Goal: Navigation & Orientation: Find specific page/section

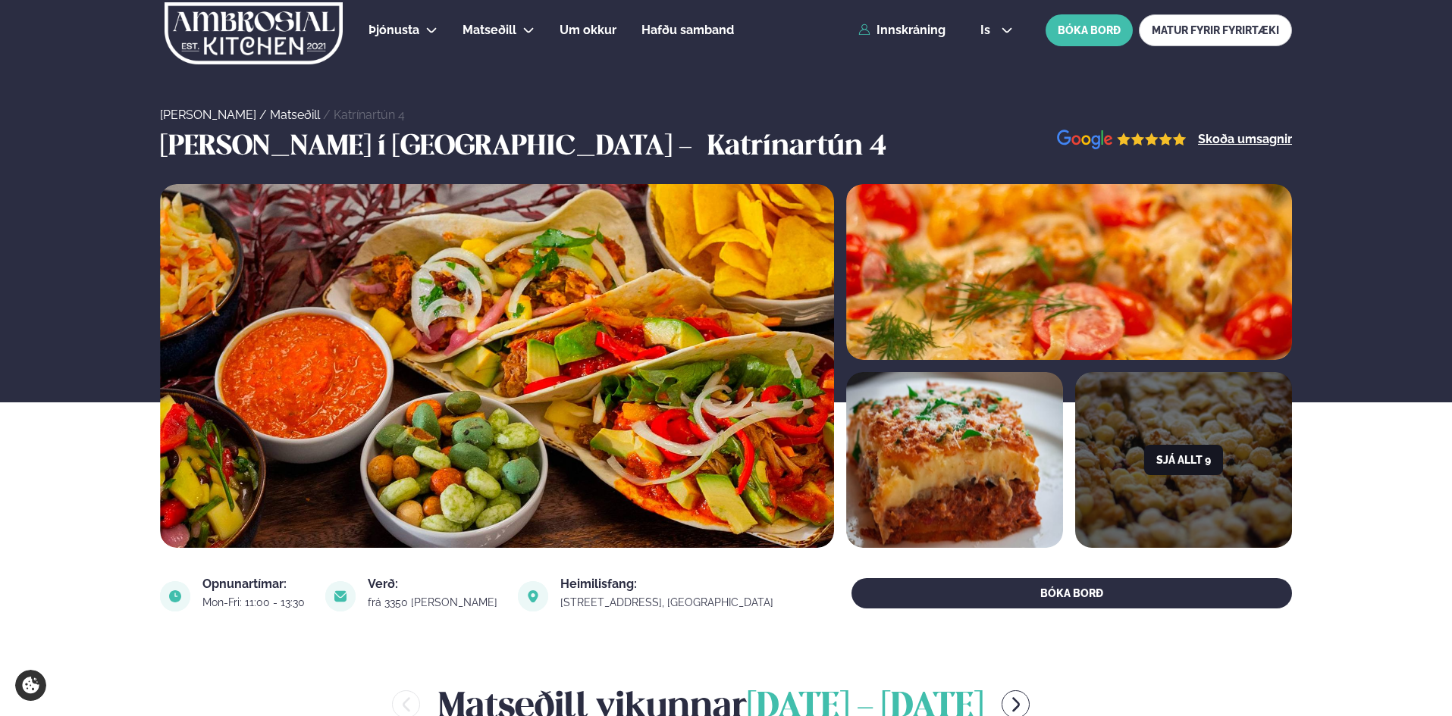
click at [1190, 460] on button "Sjá allt 9" at bounding box center [1183, 460] width 79 height 30
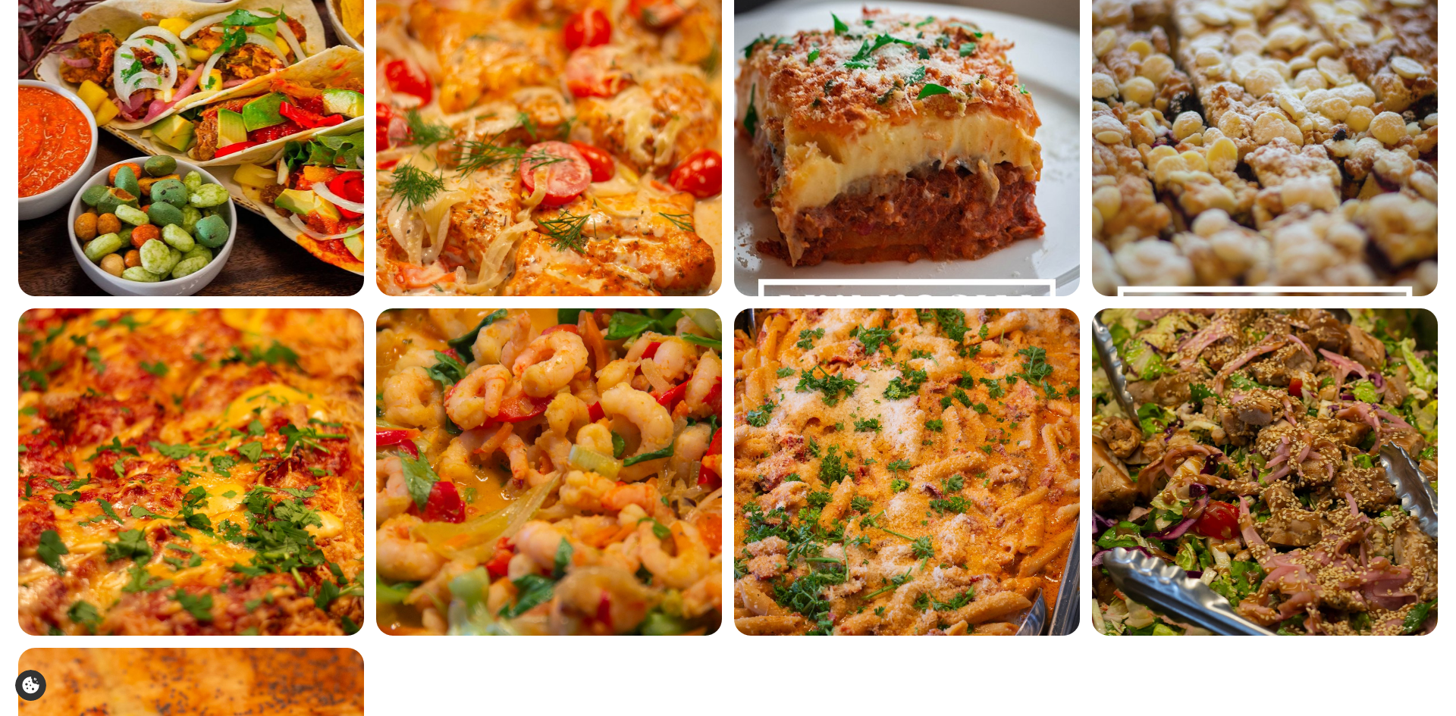
scroll to position [152, 0]
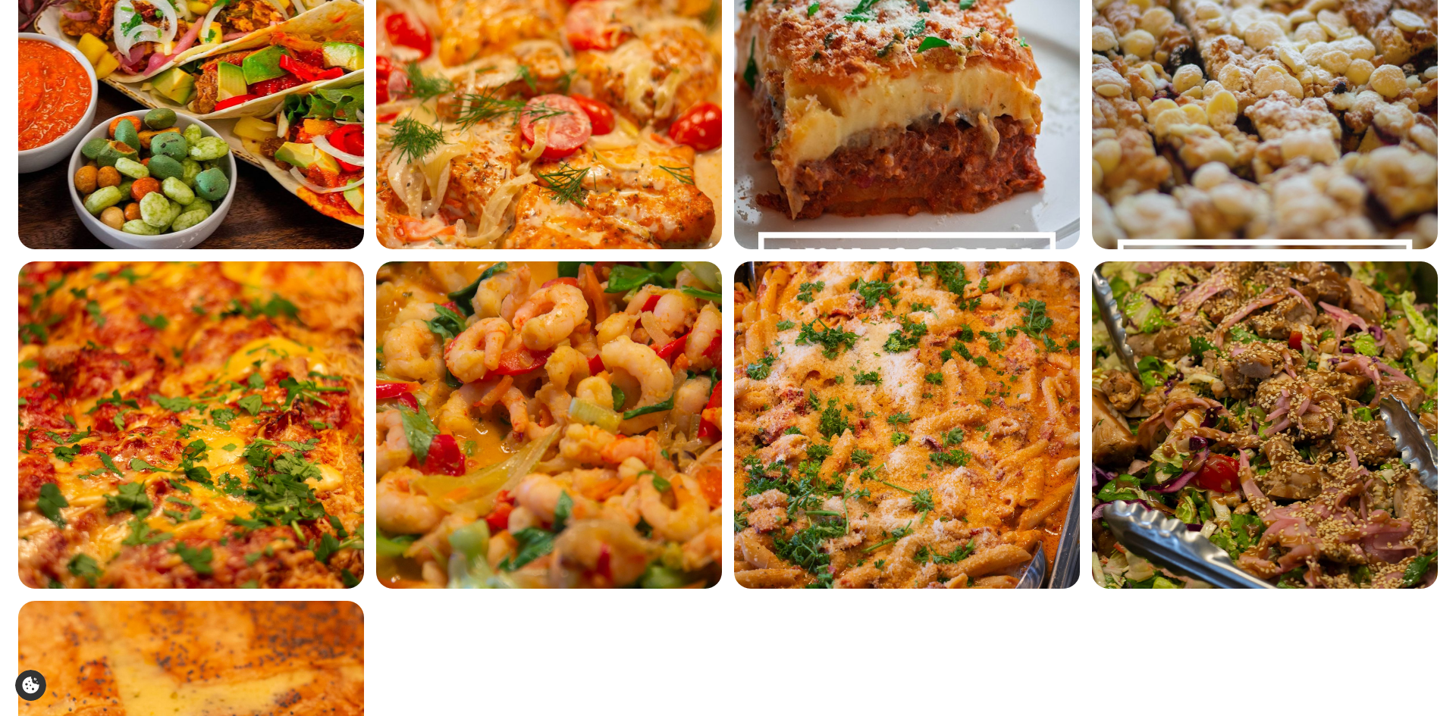
click at [547, 148] on img at bounding box center [549, 86] width 346 height 328
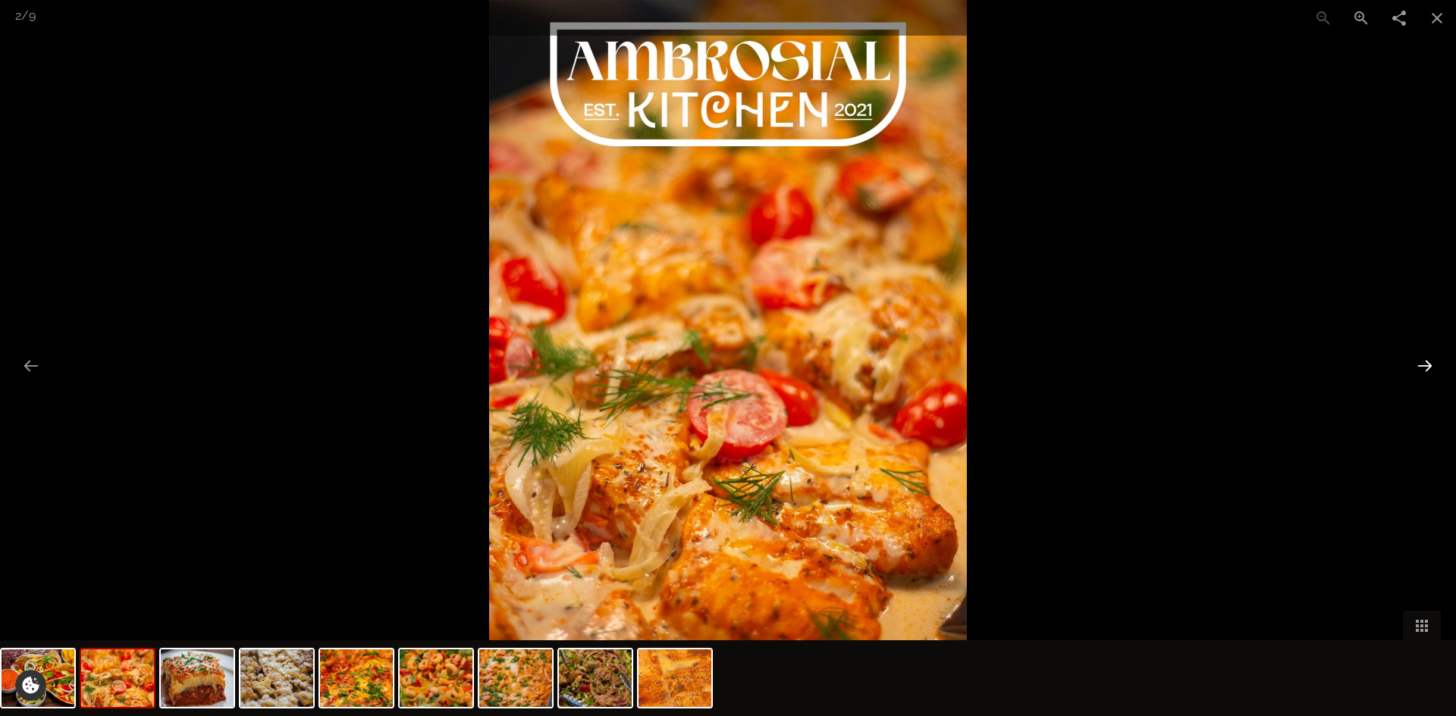
click at [1425, 365] on button "Next slide" at bounding box center [1425, 366] width 32 height 30
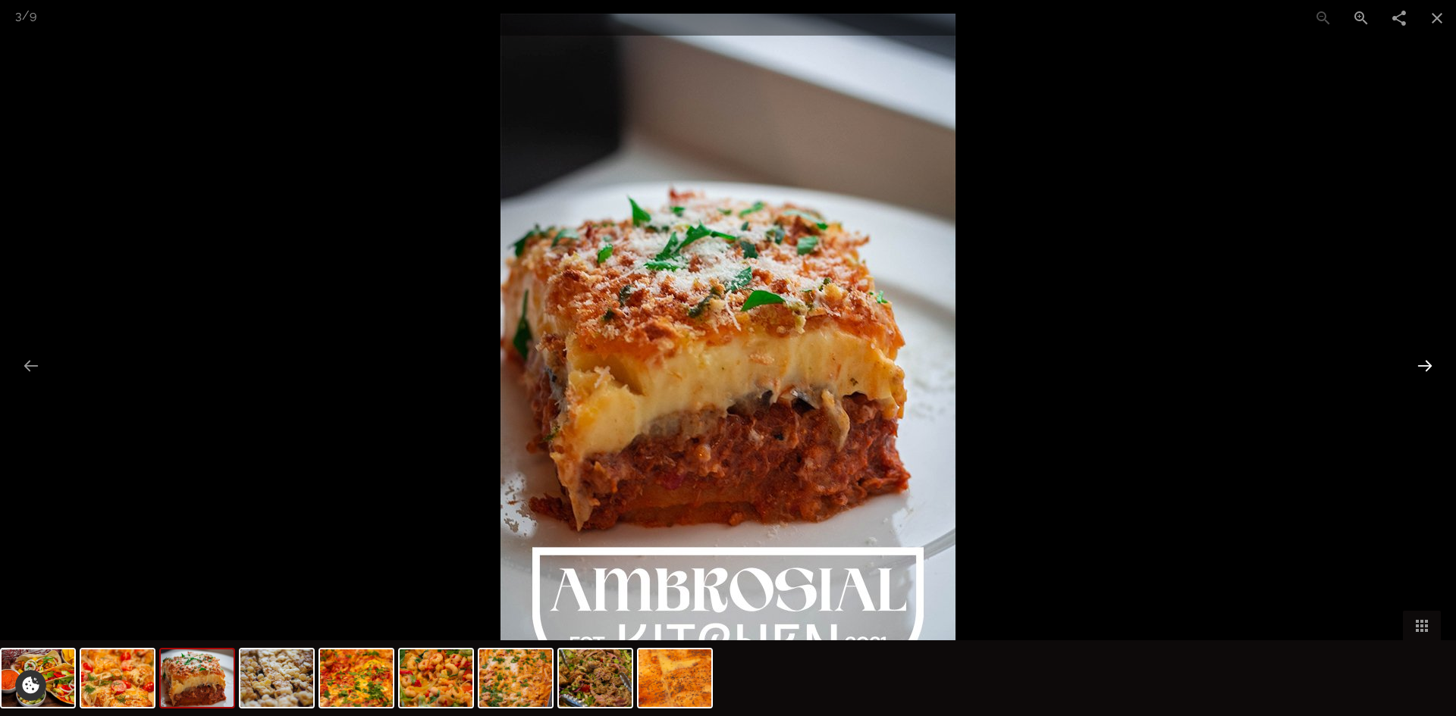
click at [1425, 365] on button "Next slide" at bounding box center [1425, 366] width 32 height 30
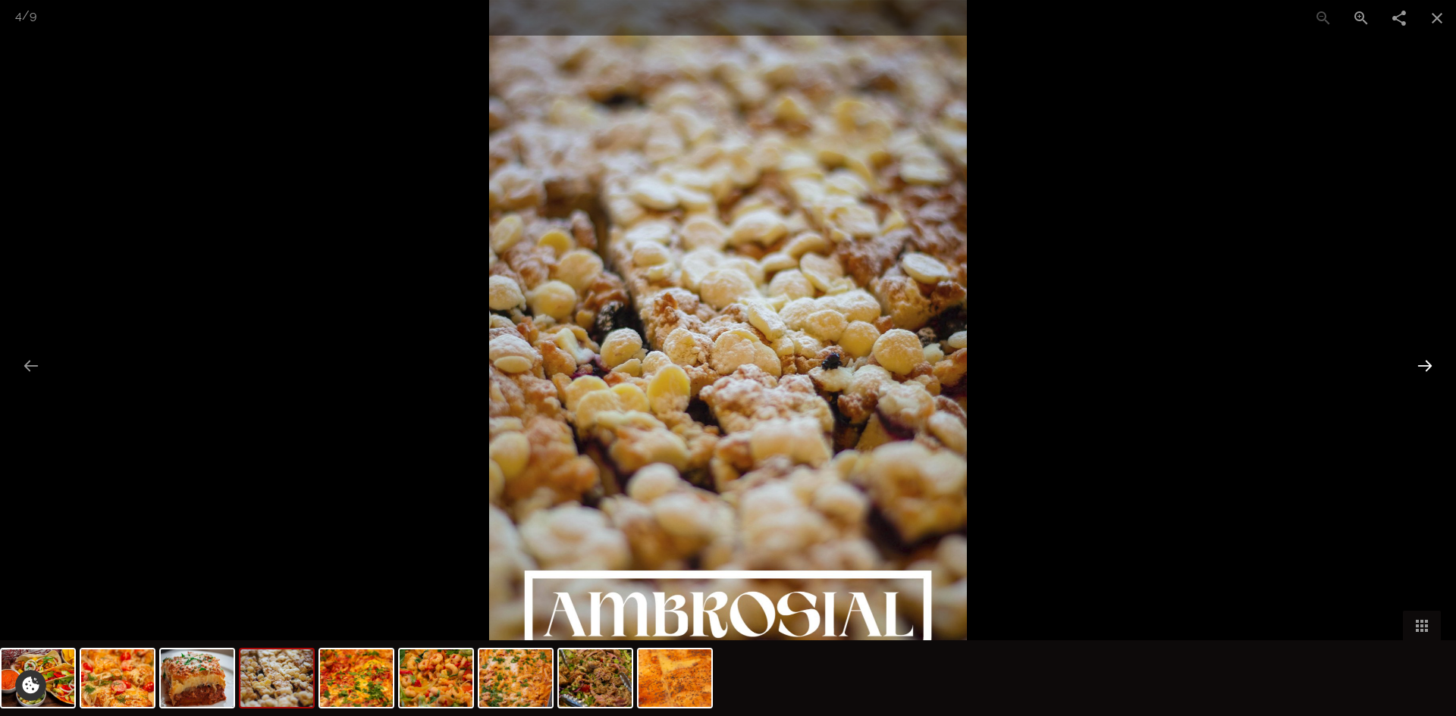
click at [1425, 365] on button "Next slide" at bounding box center [1425, 366] width 32 height 30
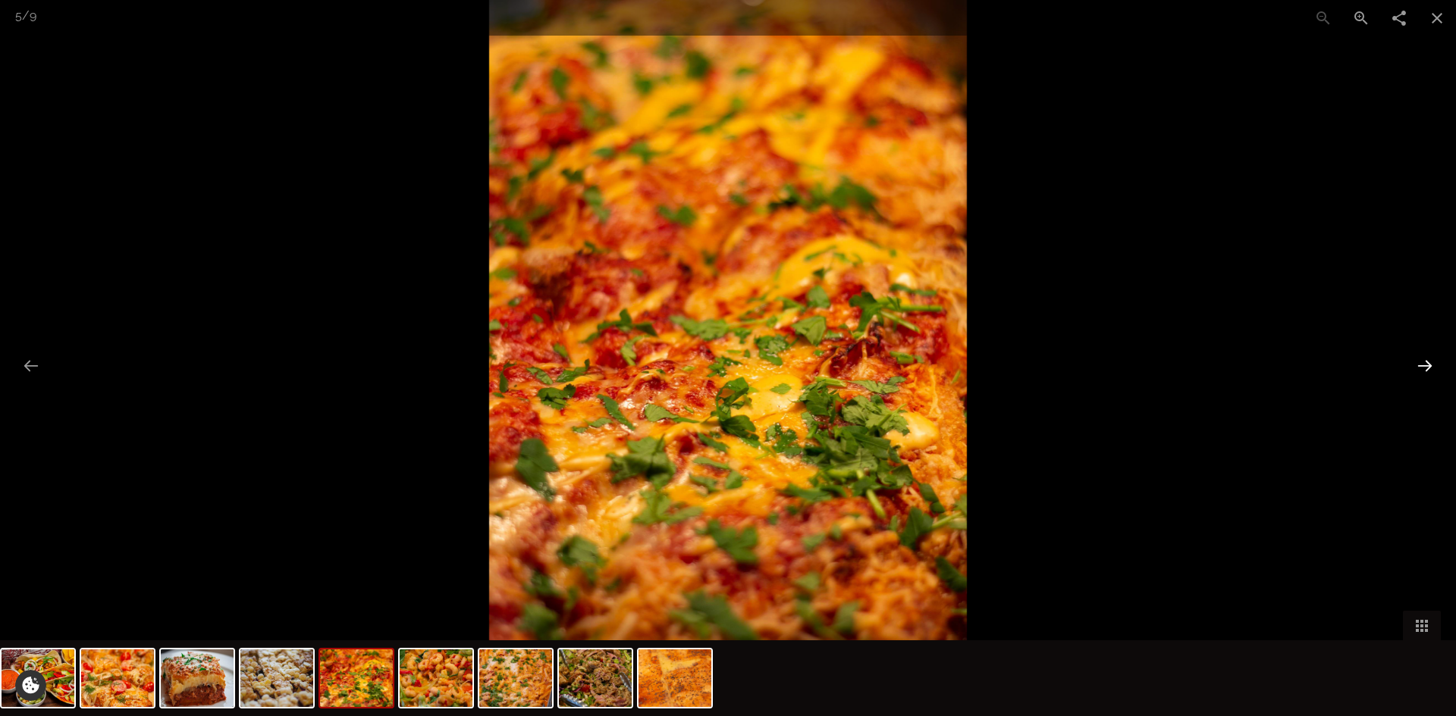
click at [1425, 365] on button "Next slide" at bounding box center [1425, 366] width 32 height 30
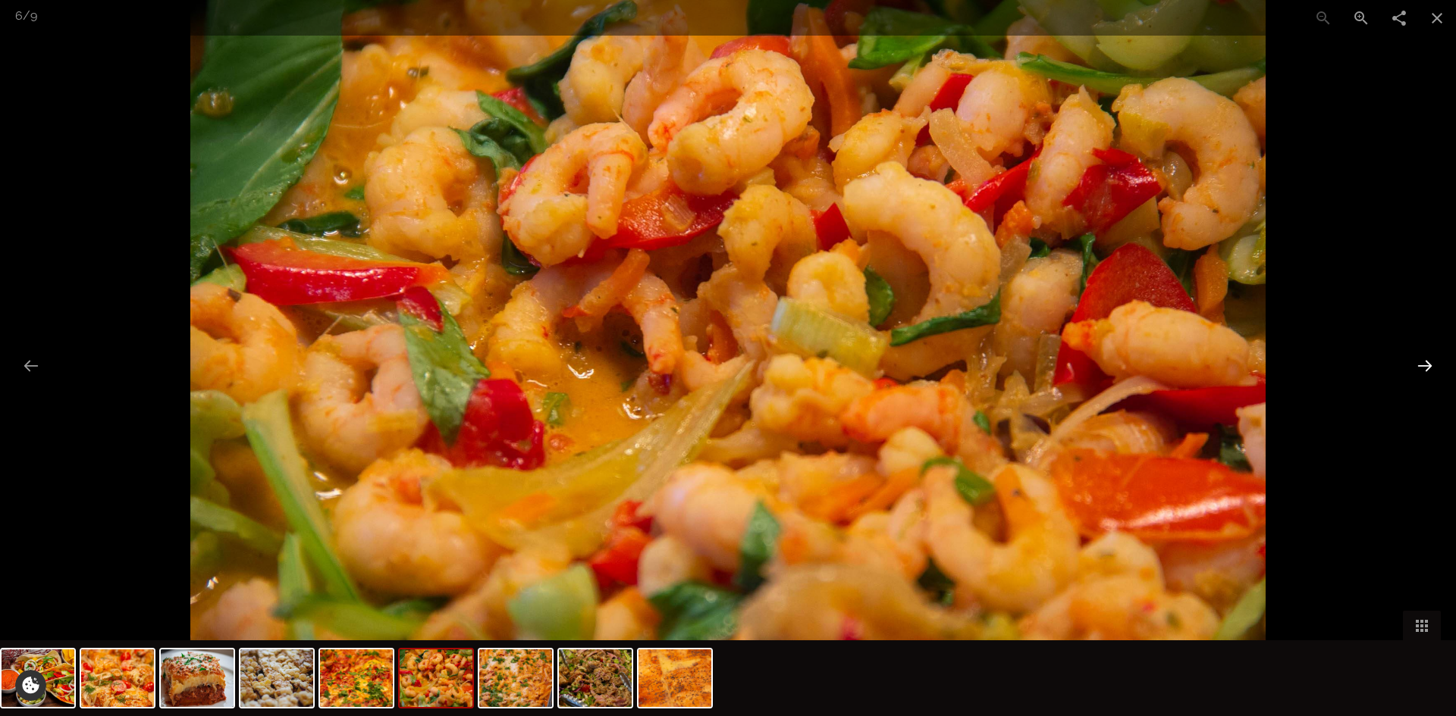
click at [1425, 365] on button "Next slide" at bounding box center [1425, 366] width 32 height 30
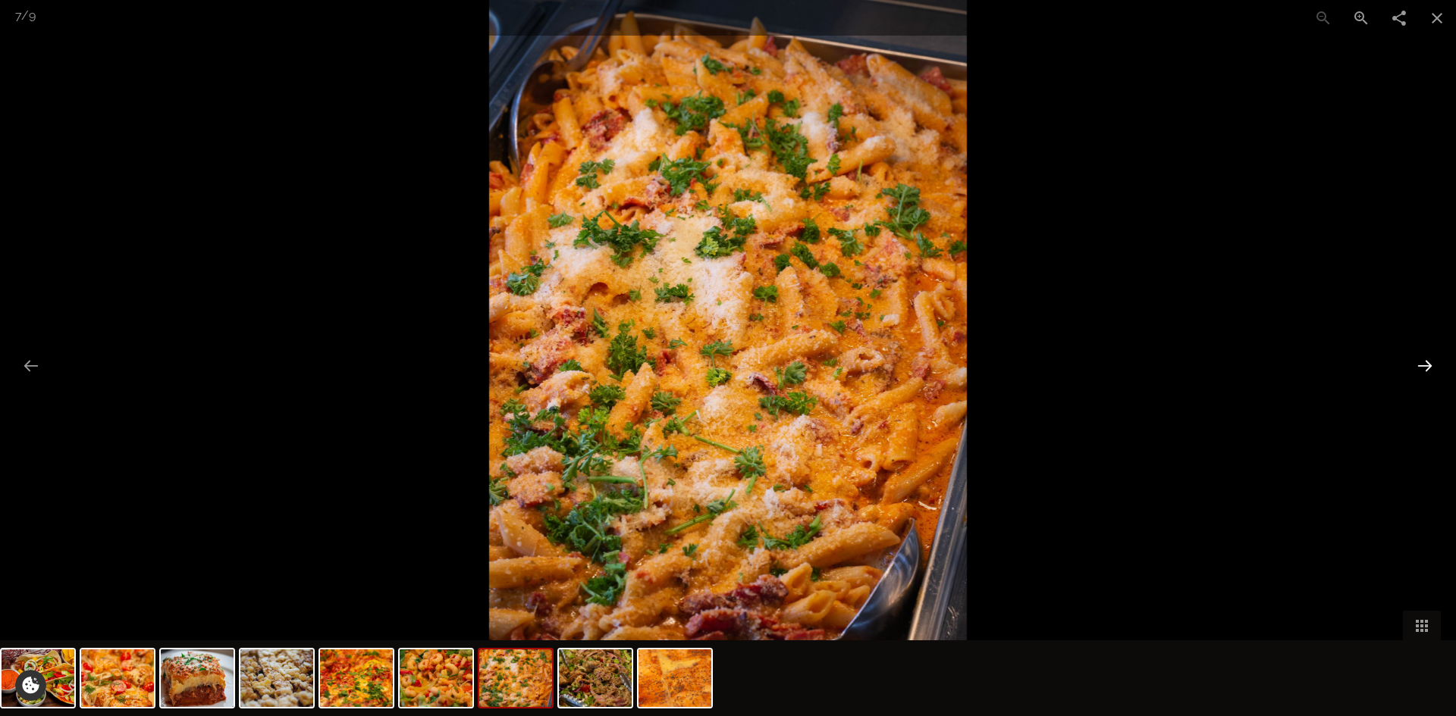
click at [1425, 365] on button "Next slide" at bounding box center [1425, 366] width 32 height 30
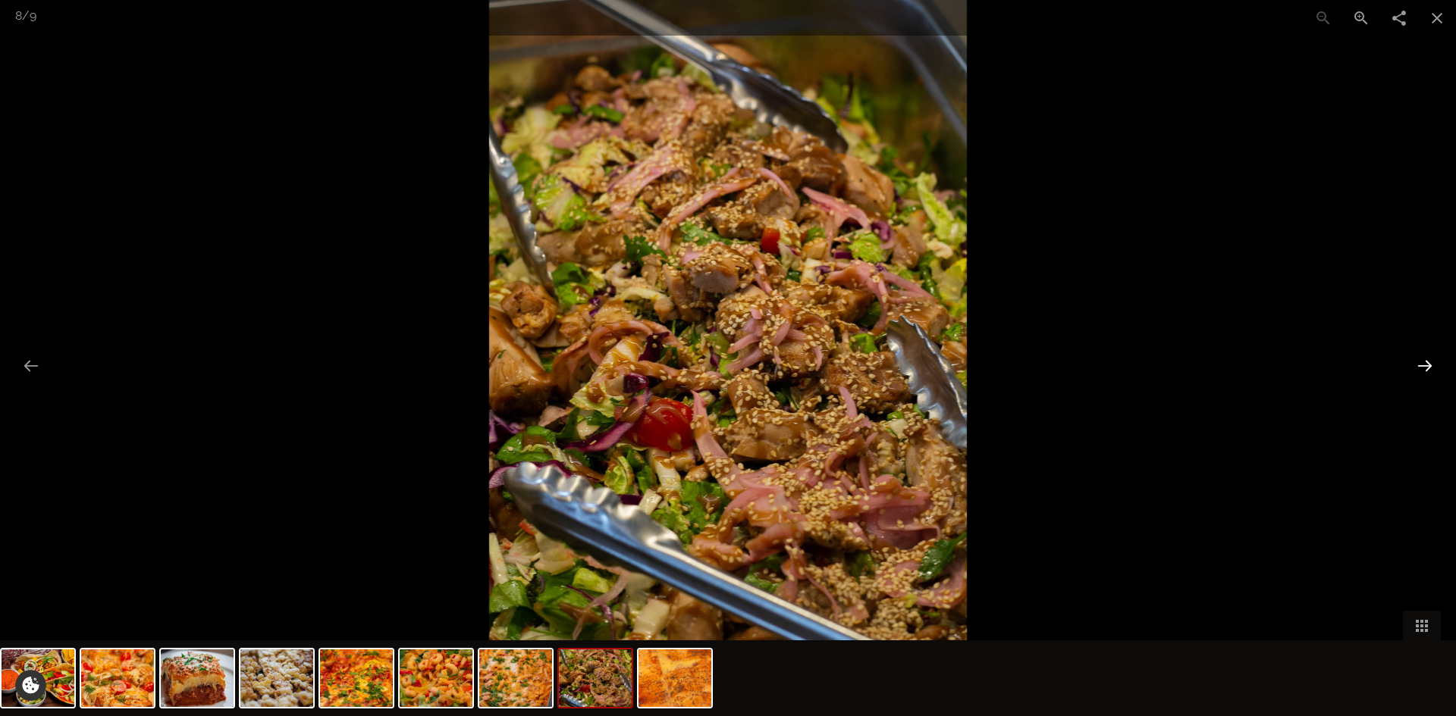
click at [1425, 365] on button "Next slide" at bounding box center [1425, 366] width 32 height 30
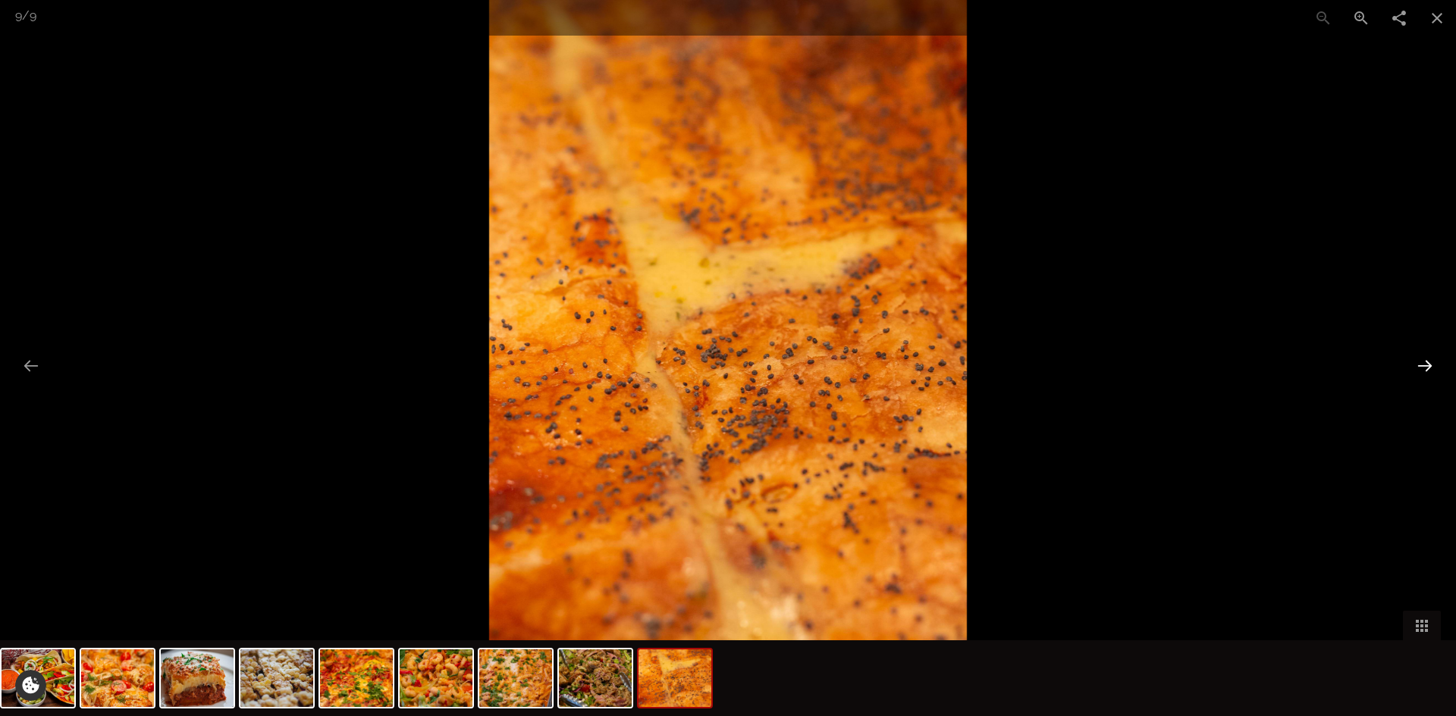
click at [1425, 365] on button "Next slide" at bounding box center [1425, 366] width 32 height 30
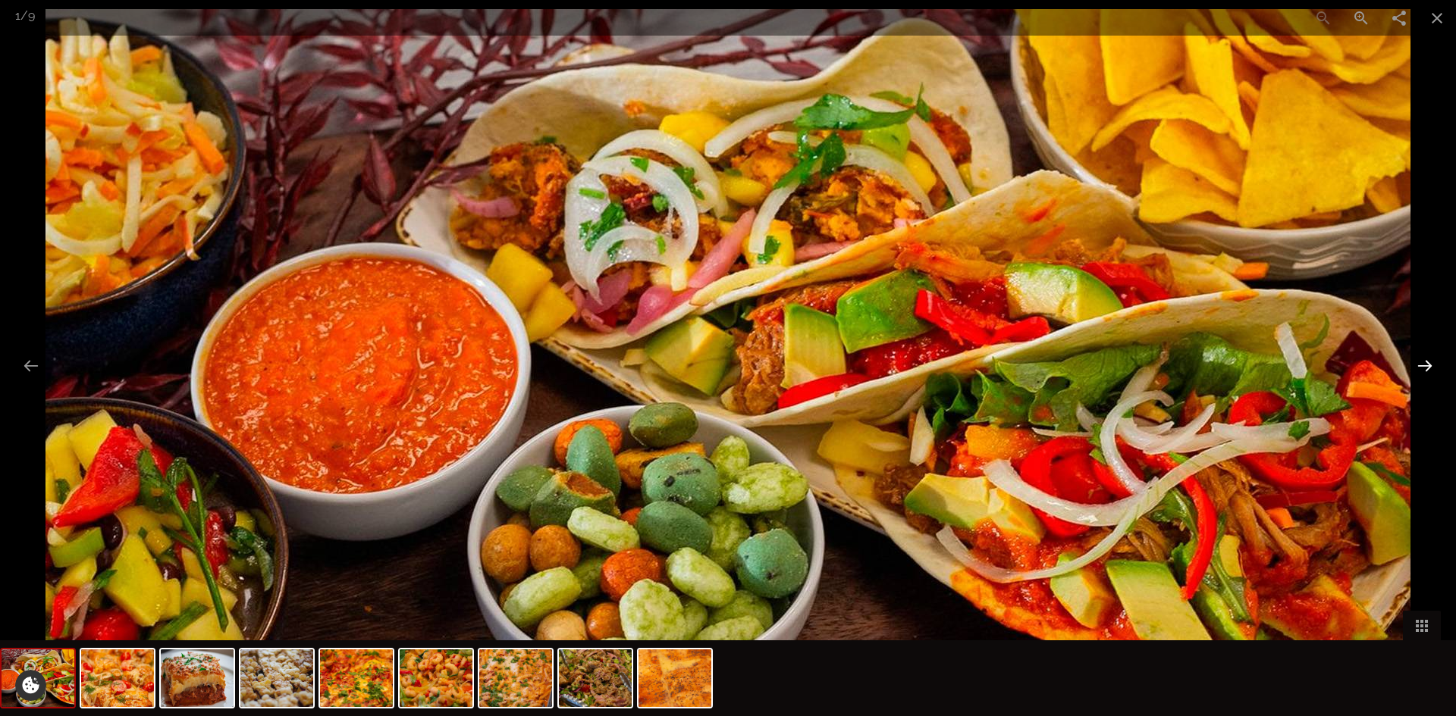
click at [1425, 365] on button "Next slide" at bounding box center [1425, 366] width 32 height 30
